Goal: Information Seeking & Learning: Learn about a topic

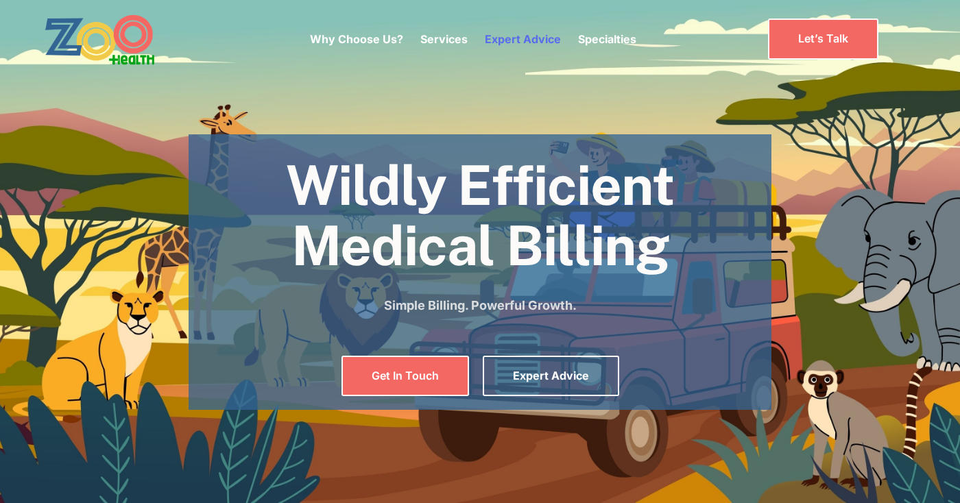
click at [517, 38] on link "Expert Advice" at bounding box center [523, 39] width 76 height 14
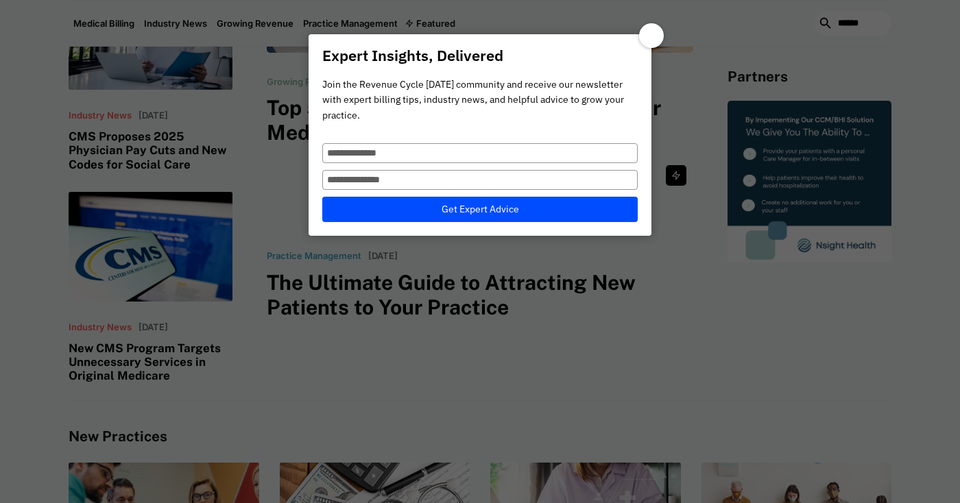
scroll to position [333, 0]
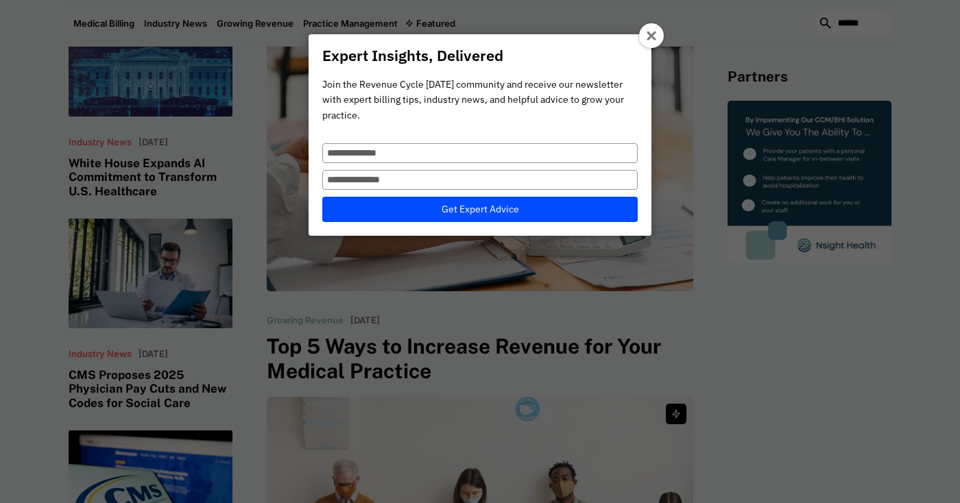
click at [645, 38] on div at bounding box center [651, 35] width 25 height 25
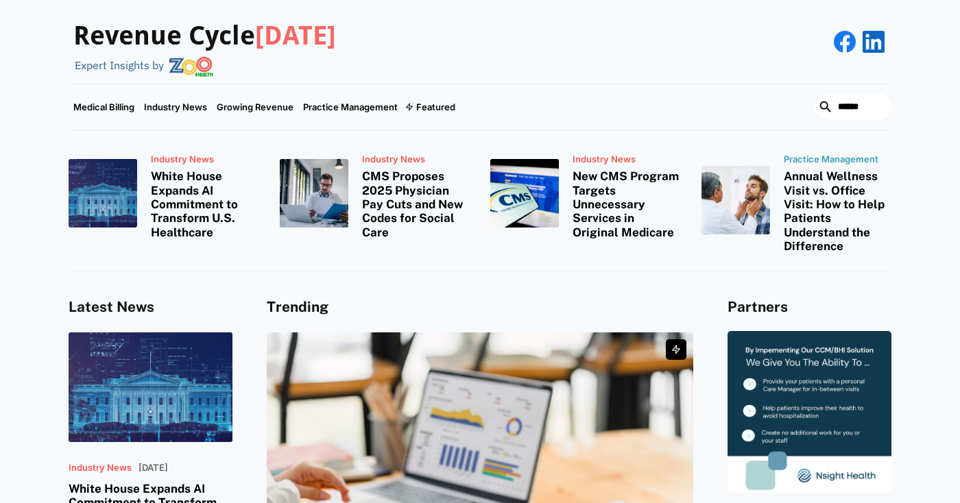
scroll to position [5, 0]
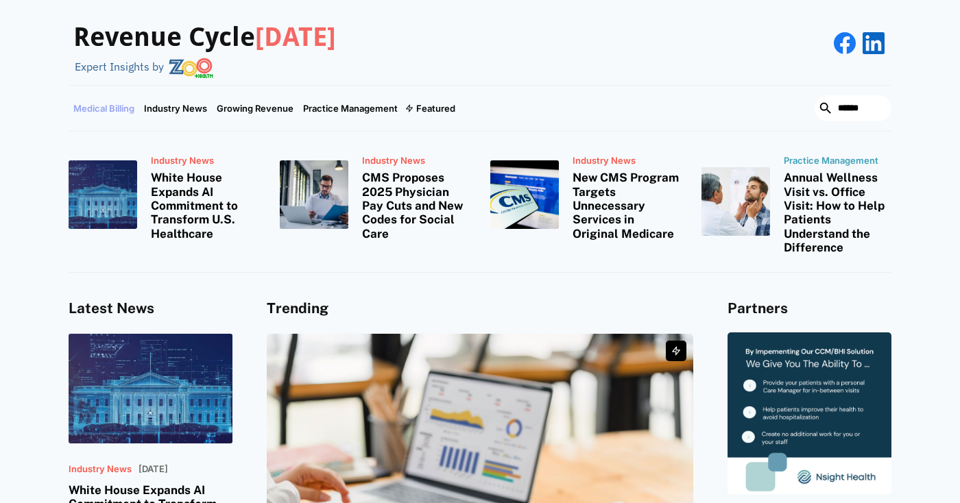
click at [112, 106] on link "Medical Billing" at bounding box center [104, 108] width 71 height 45
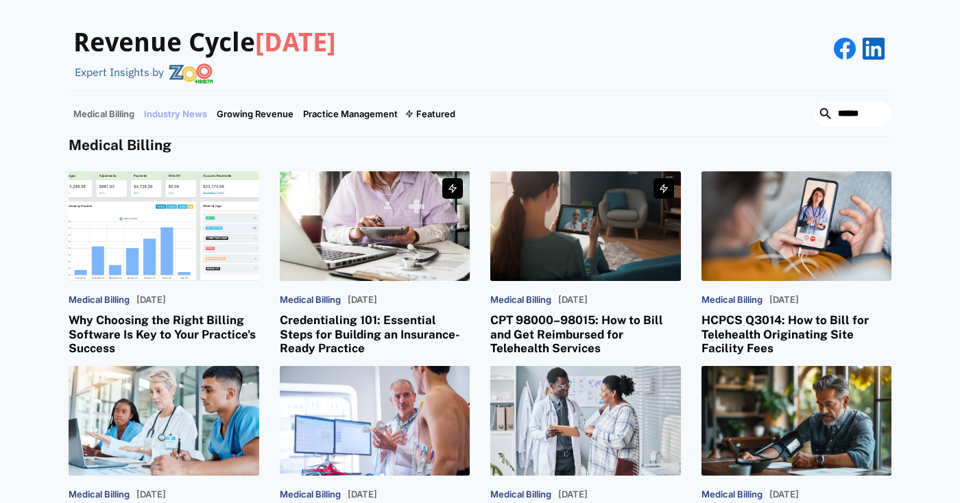
click at [178, 115] on link "Industry News" at bounding box center [175, 113] width 73 height 45
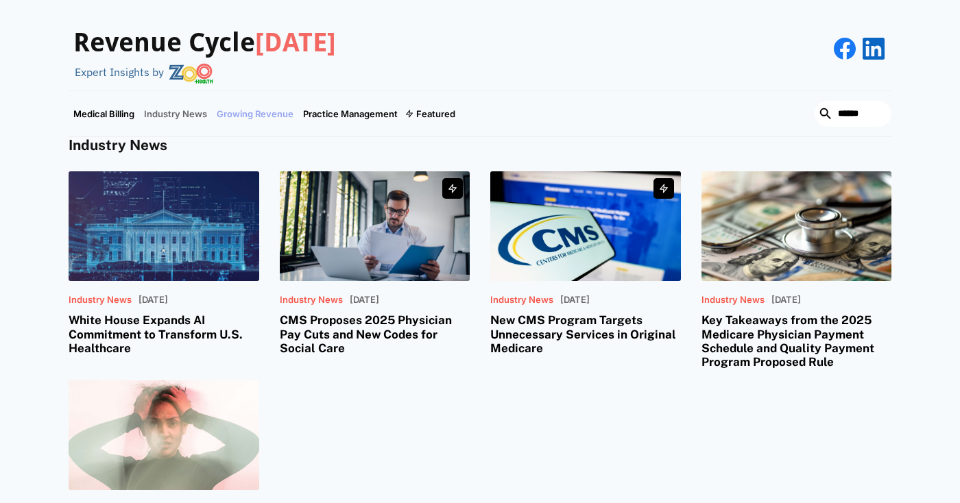
click at [263, 110] on link "Growing Revenue" at bounding box center [255, 113] width 86 height 45
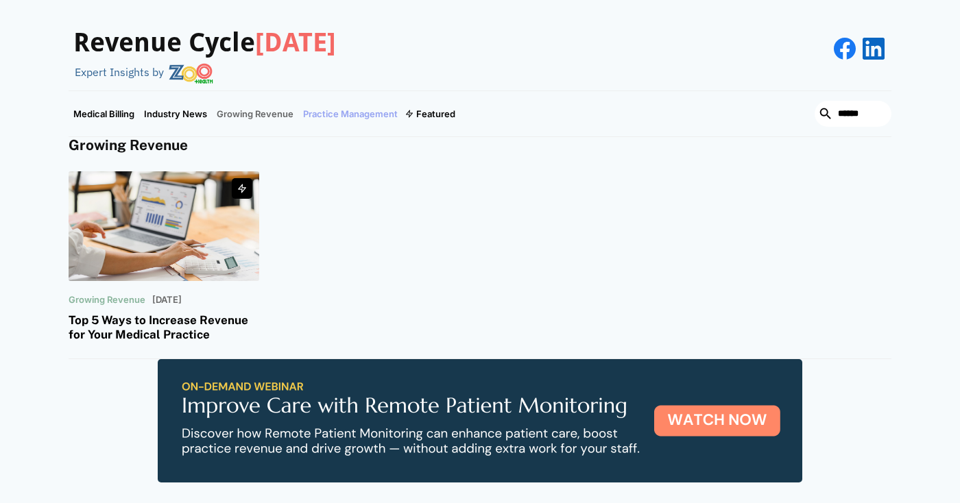
click at [327, 117] on link "Practice Management" at bounding box center [350, 113] width 104 height 45
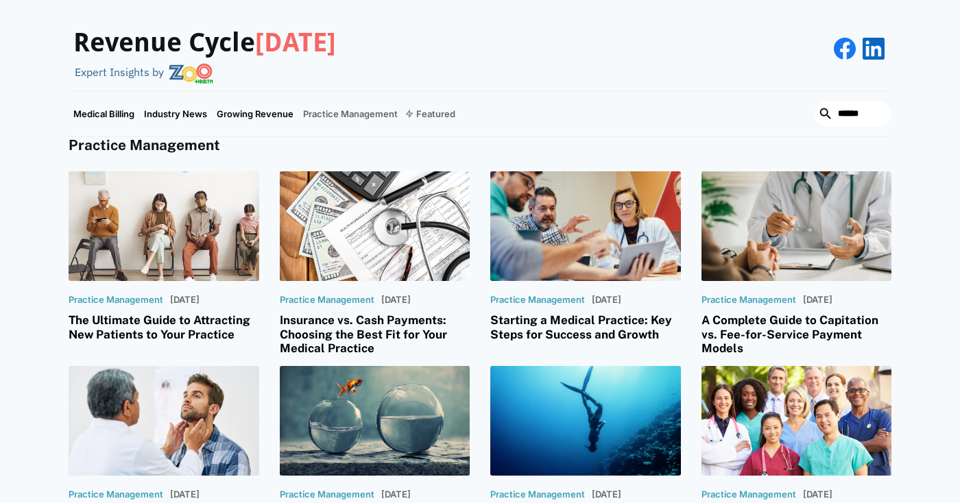
click at [435, 115] on div "Featured" at bounding box center [435, 113] width 39 height 11
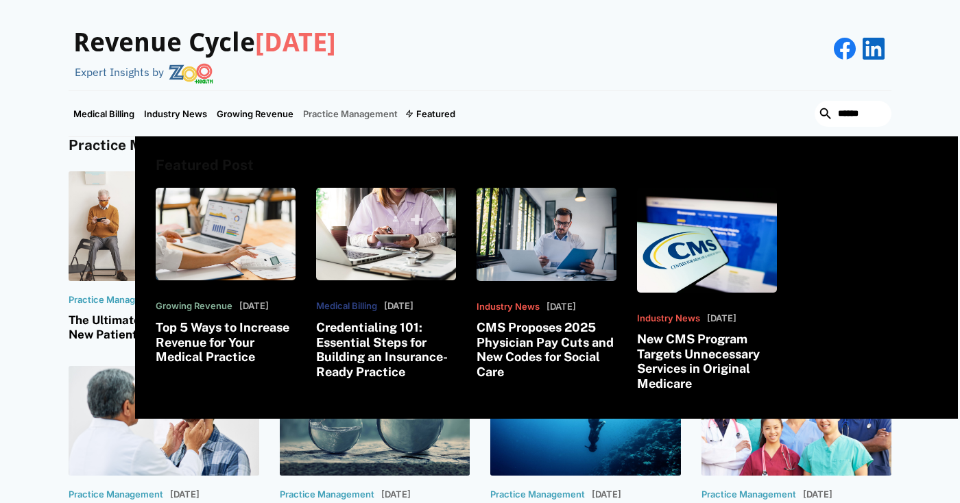
click at [579, 80] on div "Revenue Cycle Today Expert Insights by" at bounding box center [480, 49] width 823 height 70
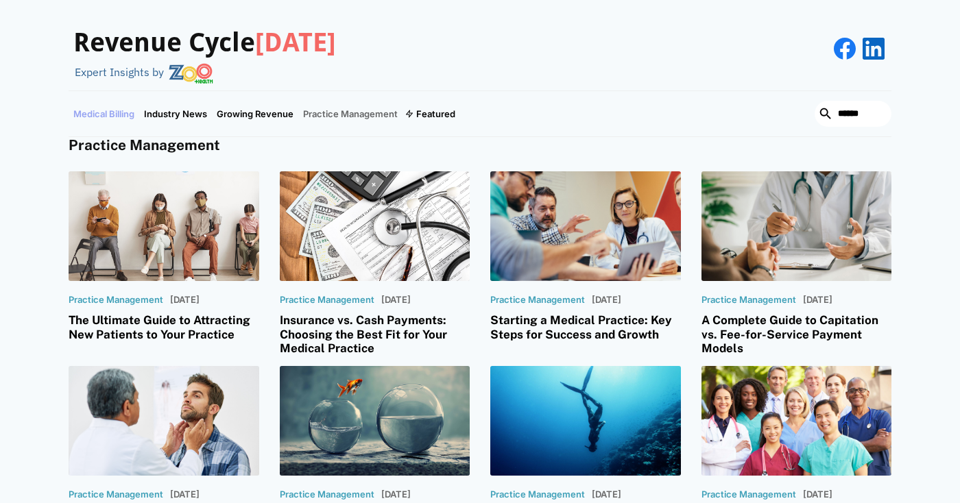
click at [117, 112] on link "Medical Billing" at bounding box center [104, 113] width 71 height 45
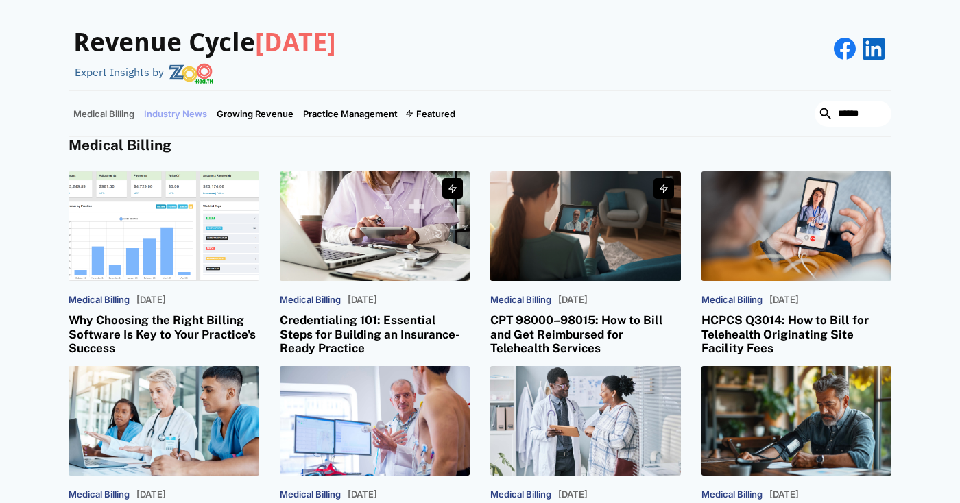
click at [153, 108] on link "Industry News" at bounding box center [175, 113] width 73 height 45
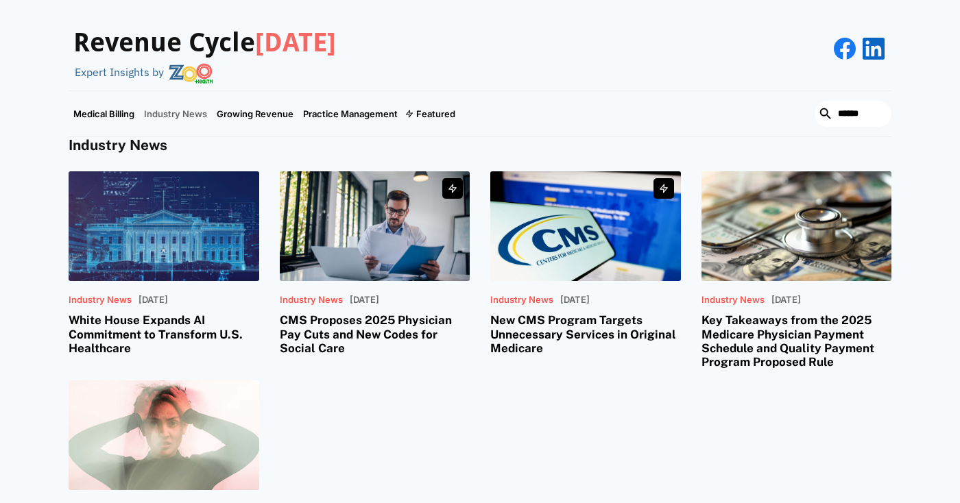
click at [110, 109] on link "Medical Billing" at bounding box center [104, 113] width 71 height 45
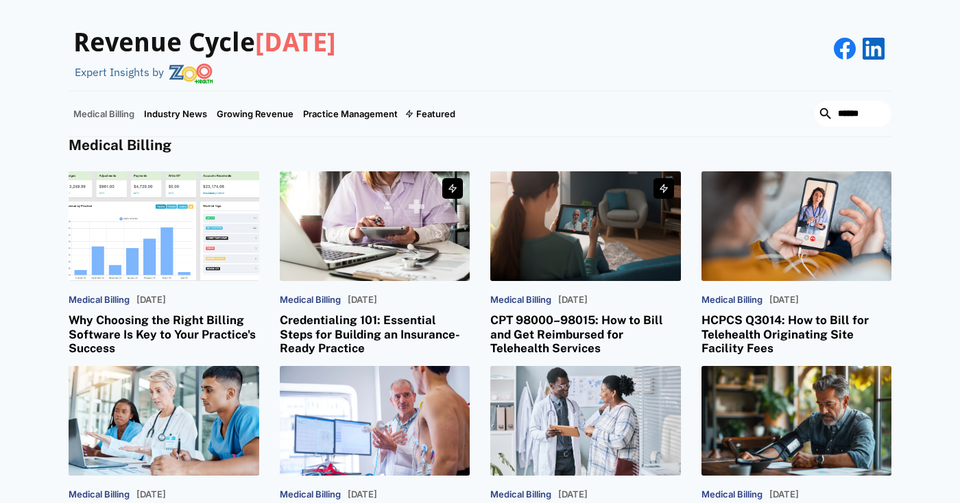
click at [137, 47] on h3 "Revenue Cycle [DATE]" at bounding box center [204, 43] width 263 height 32
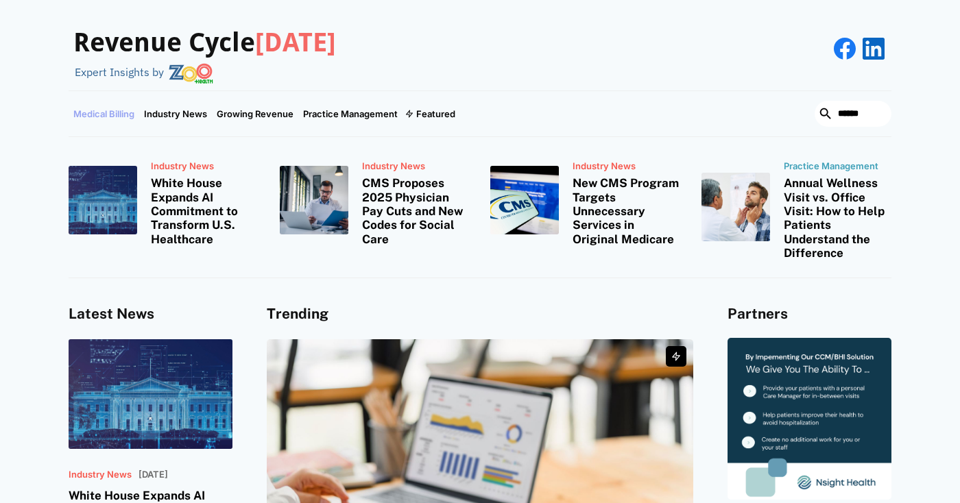
click at [115, 117] on link "Medical Billing" at bounding box center [104, 113] width 71 height 45
